Goal: Obtain resource: Download file/media

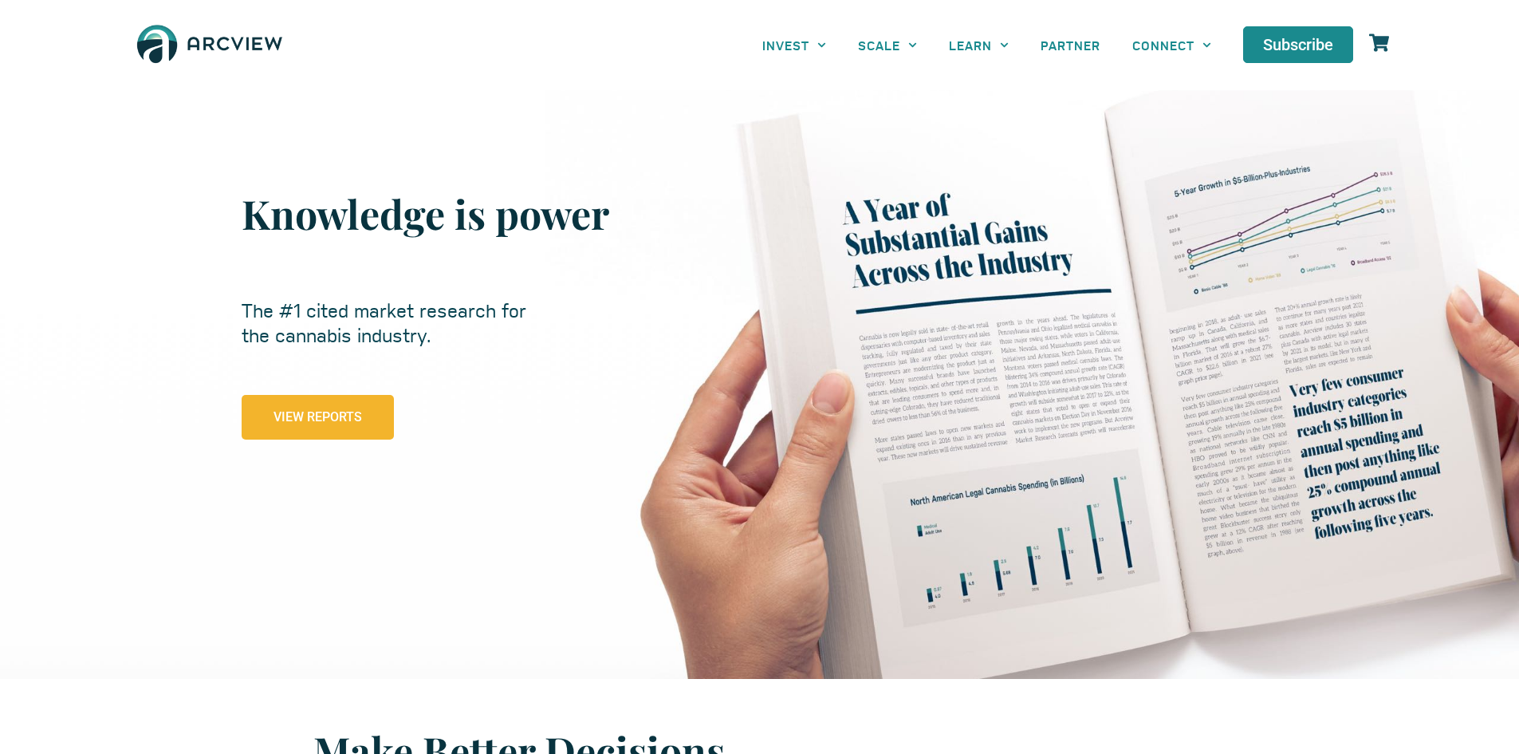
click at [351, 414] on span "View Reports" at bounding box center [318, 417] width 89 height 13
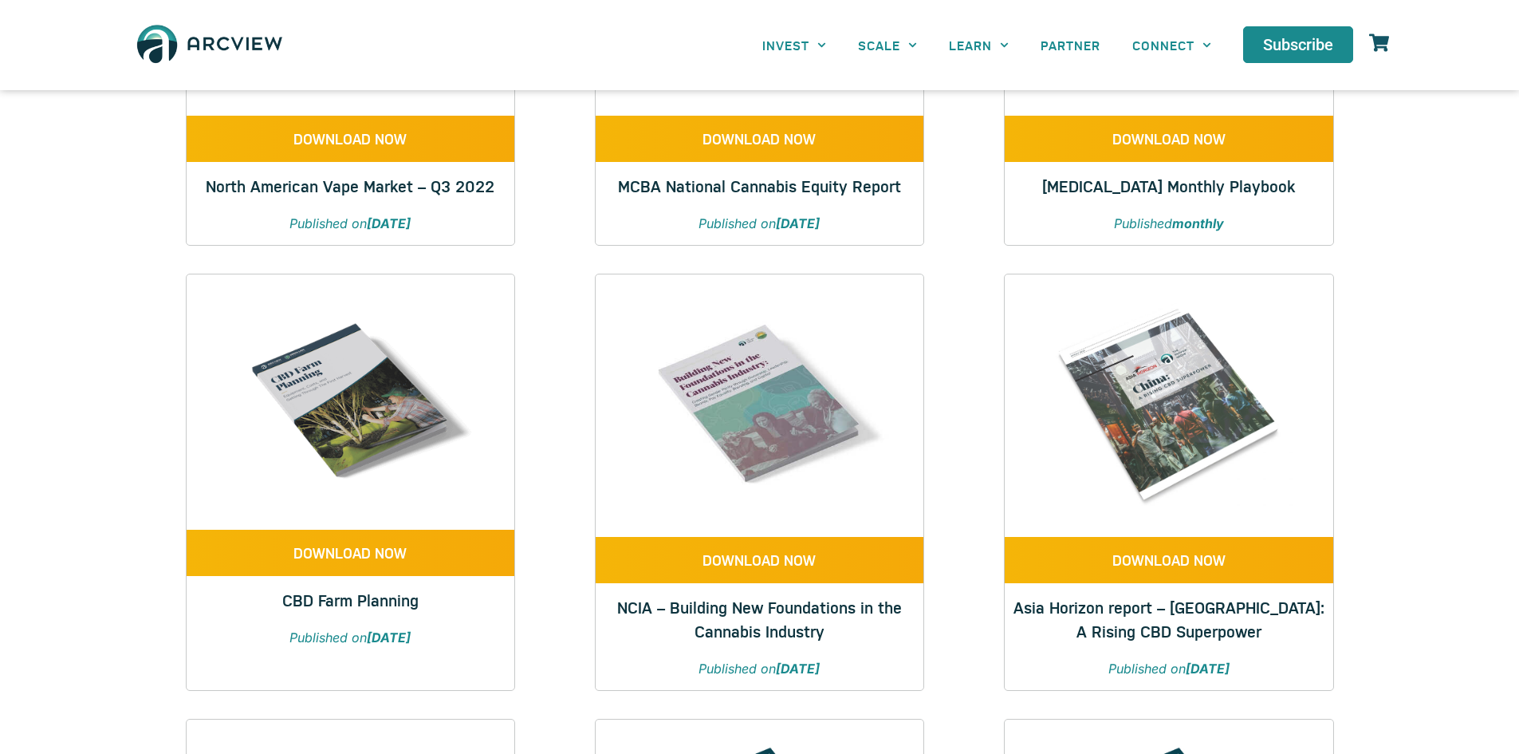
scroll to position [319, 0]
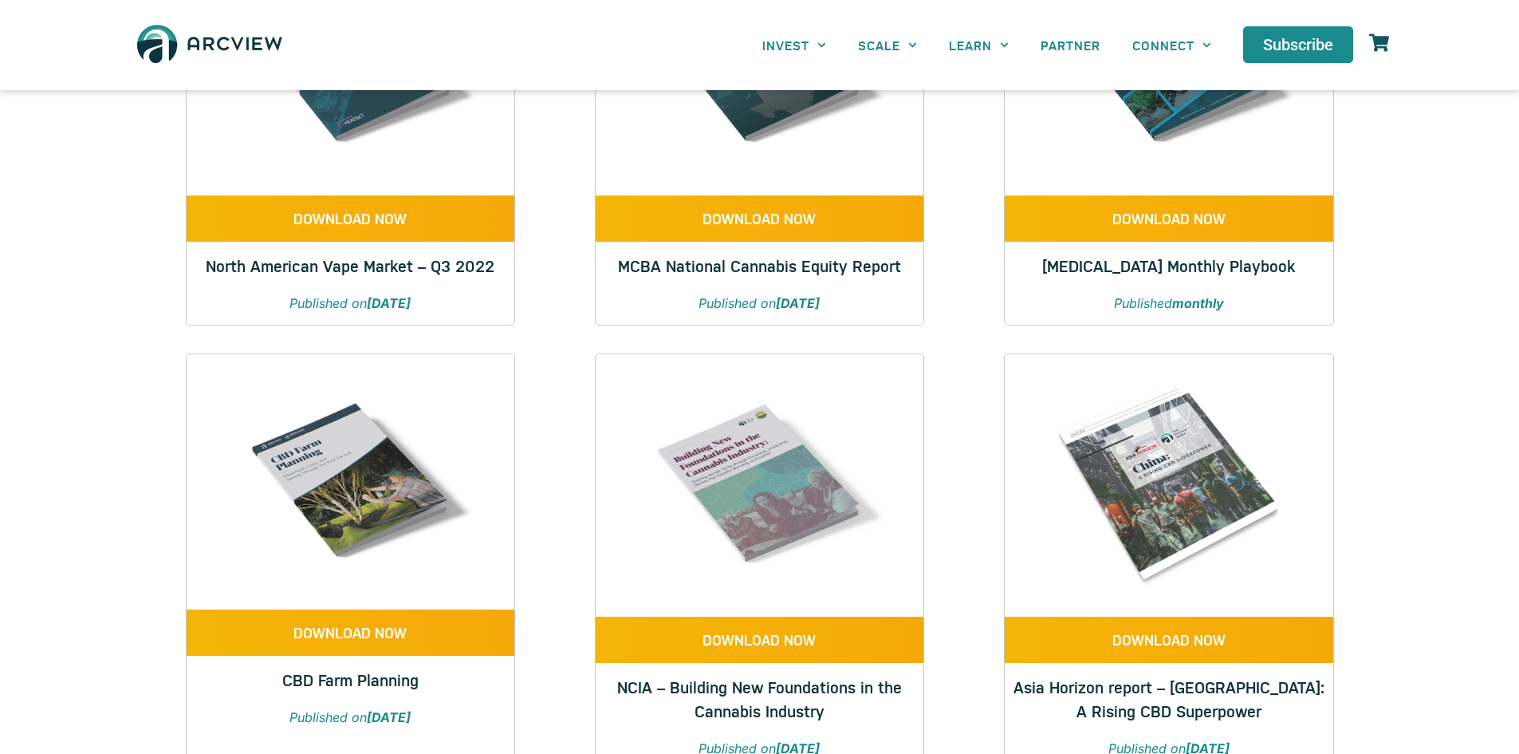
click at [769, 268] on link "MCBA National Cannabis Equity Report" at bounding box center [759, 265] width 283 height 22
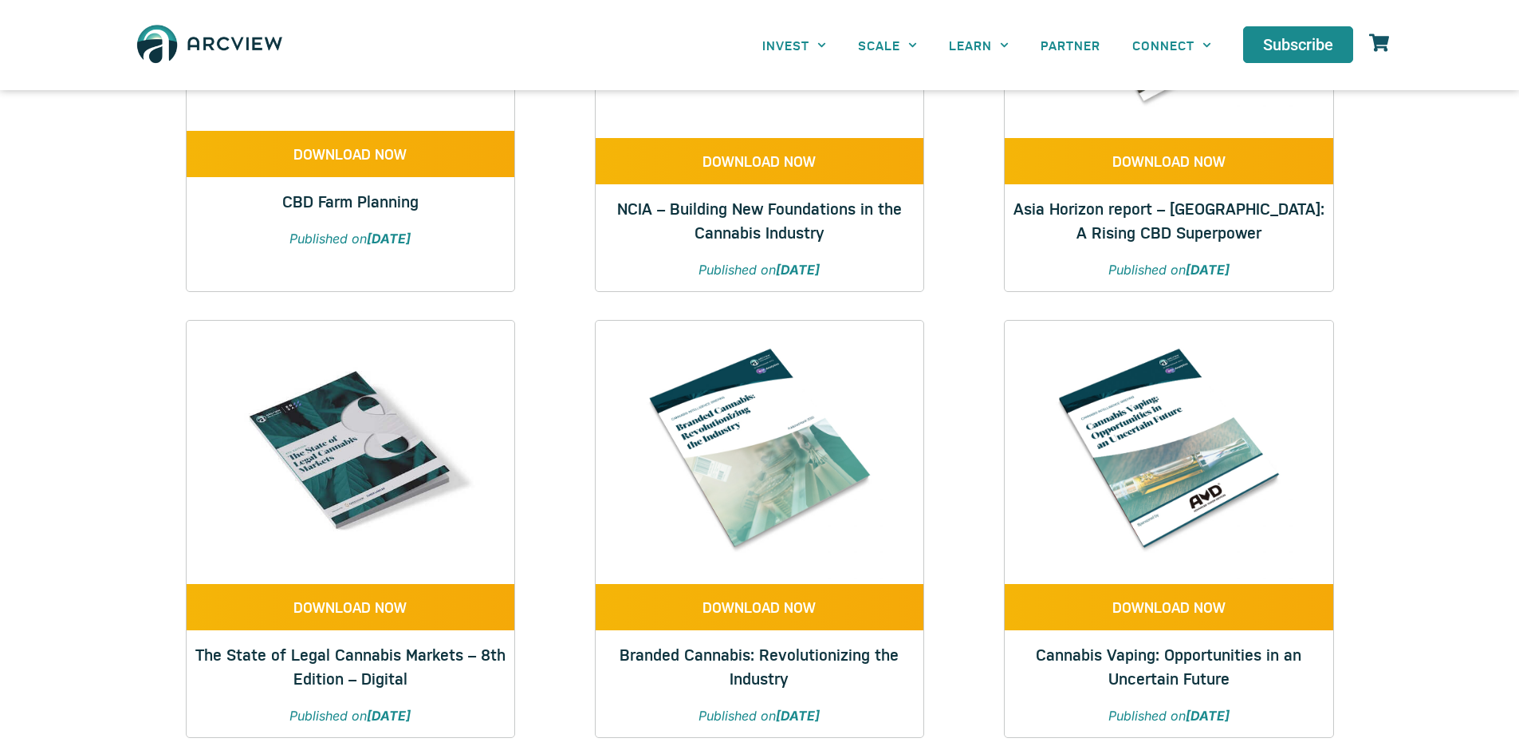
scroll to position [877, 0]
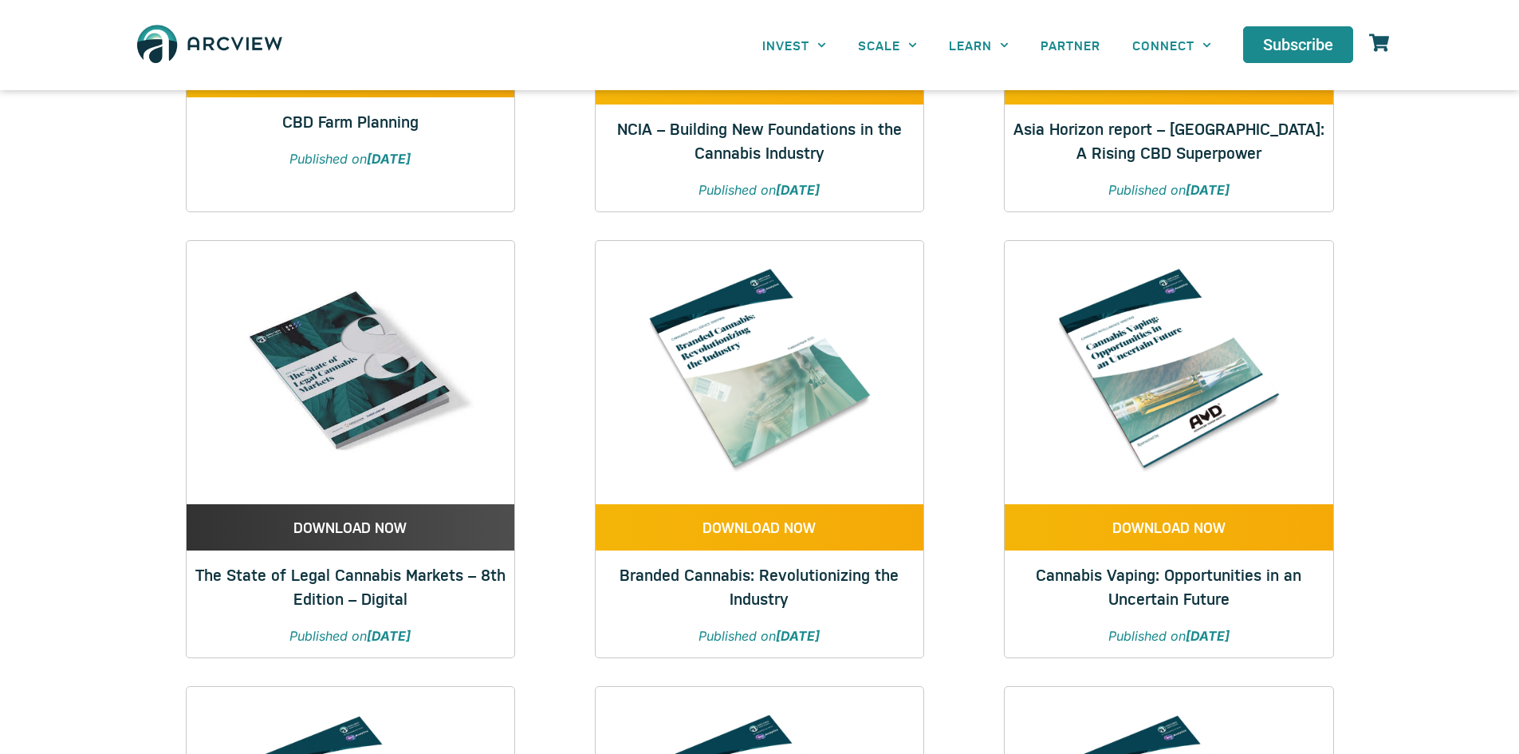
click at [320, 540] on link "DOWNLOAD NOW" at bounding box center [351, 527] width 328 height 46
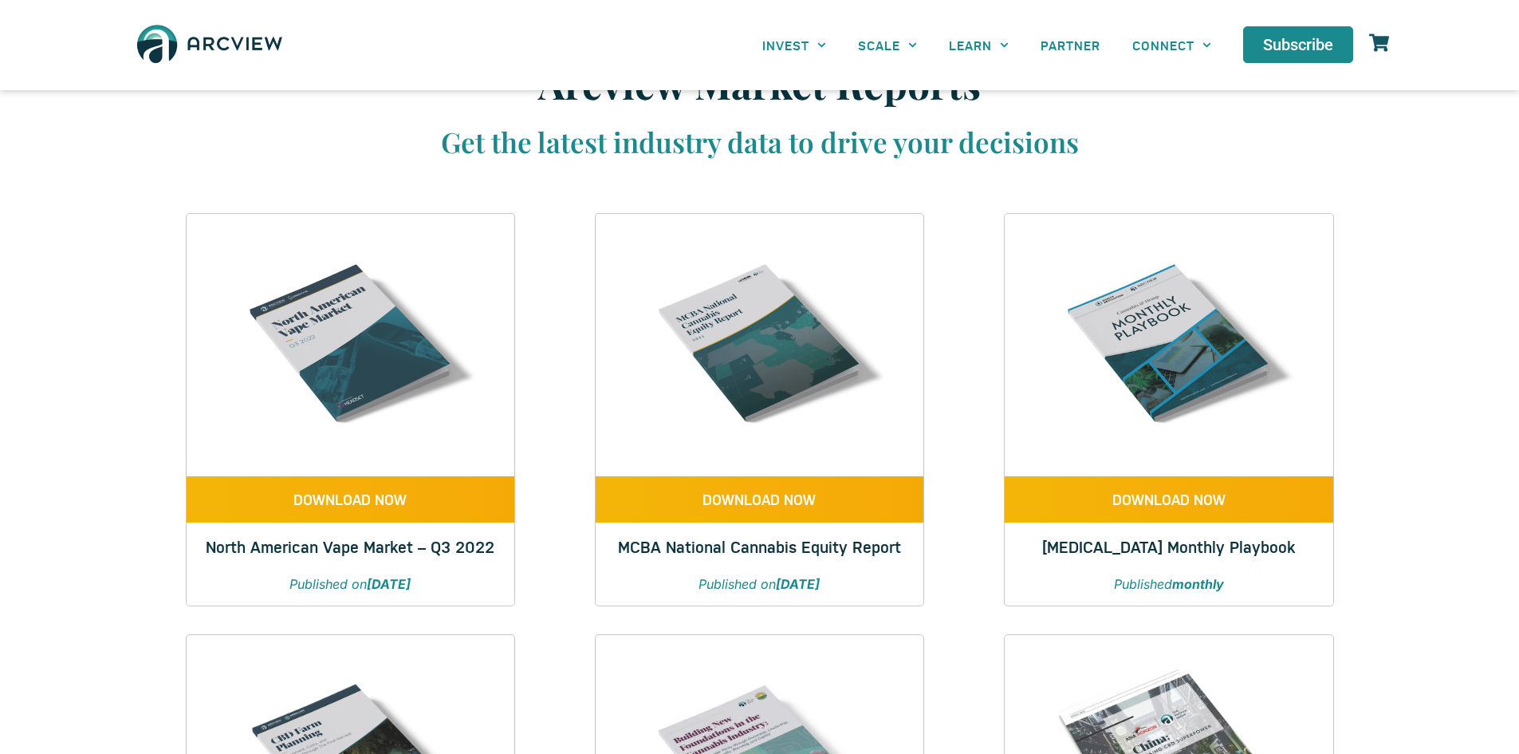
scroll to position [0, 0]
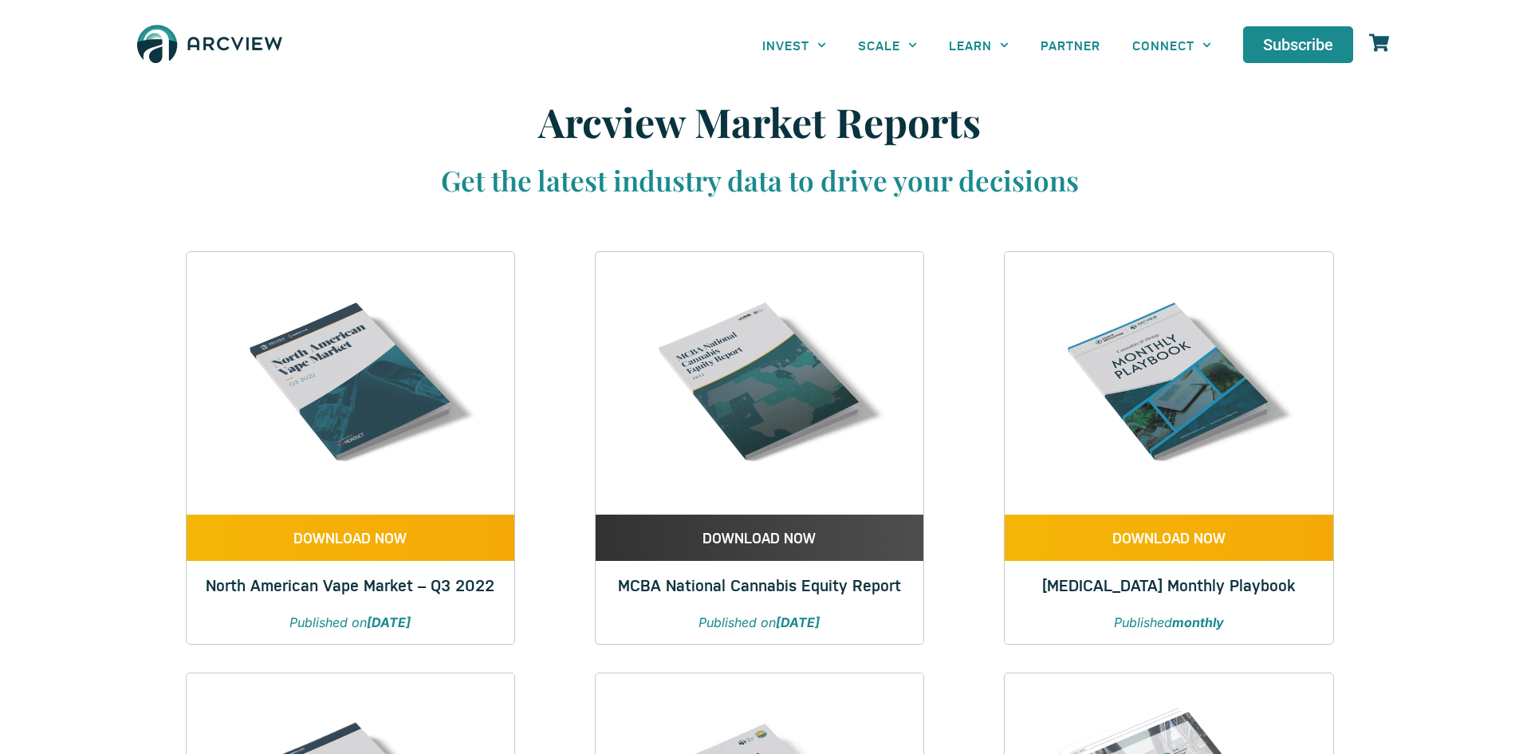
click at [785, 531] on span "DOWNLOAD NOW" at bounding box center [759, 537] width 113 height 14
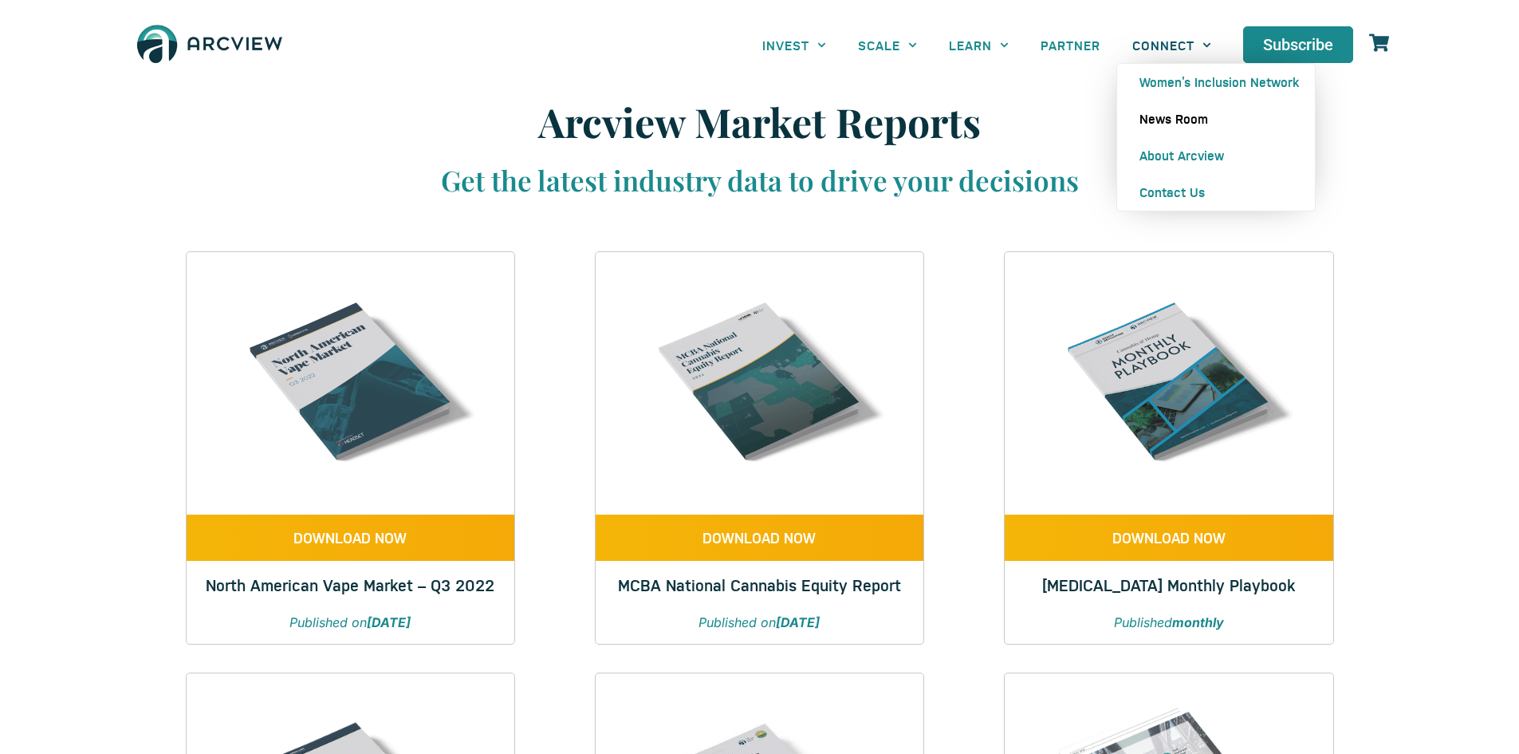
click at [1170, 118] on link "News Room" at bounding box center [1216, 118] width 198 height 37
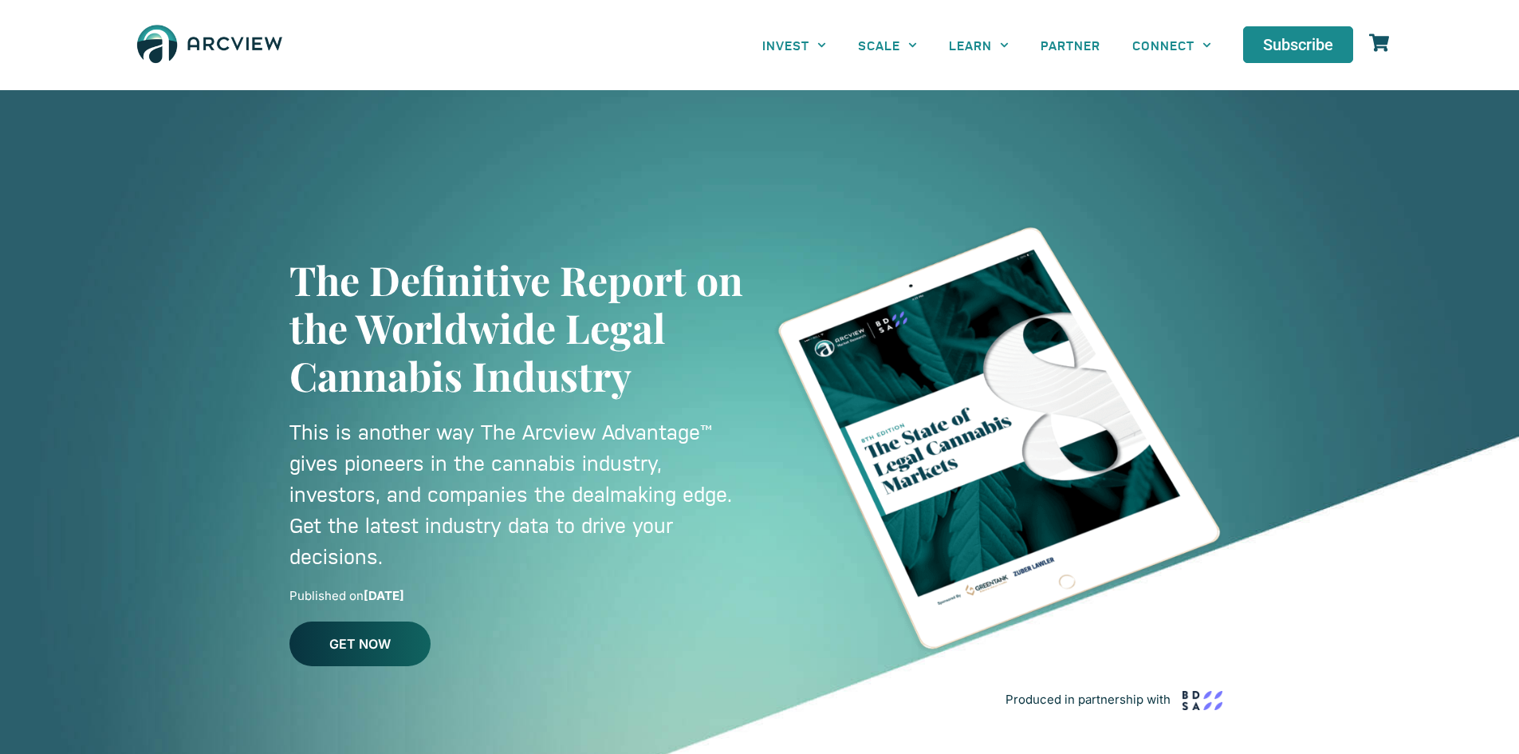
click at [331, 641] on span "GET NOW" at bounding box center [359, 643] width 61 height 13
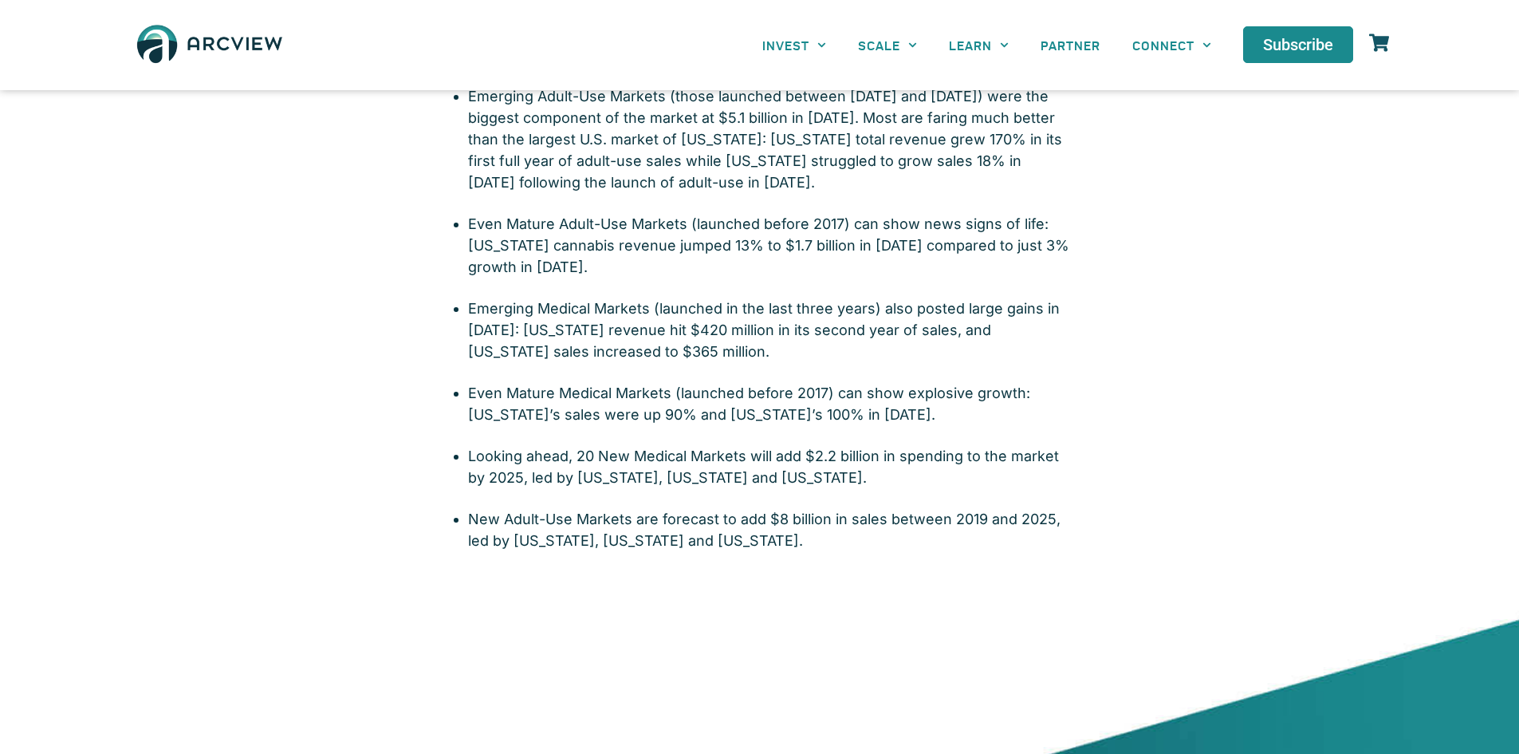
scroll to position [1106, 0]
